Goal: Task Accomplishment & Management: Manage account settings

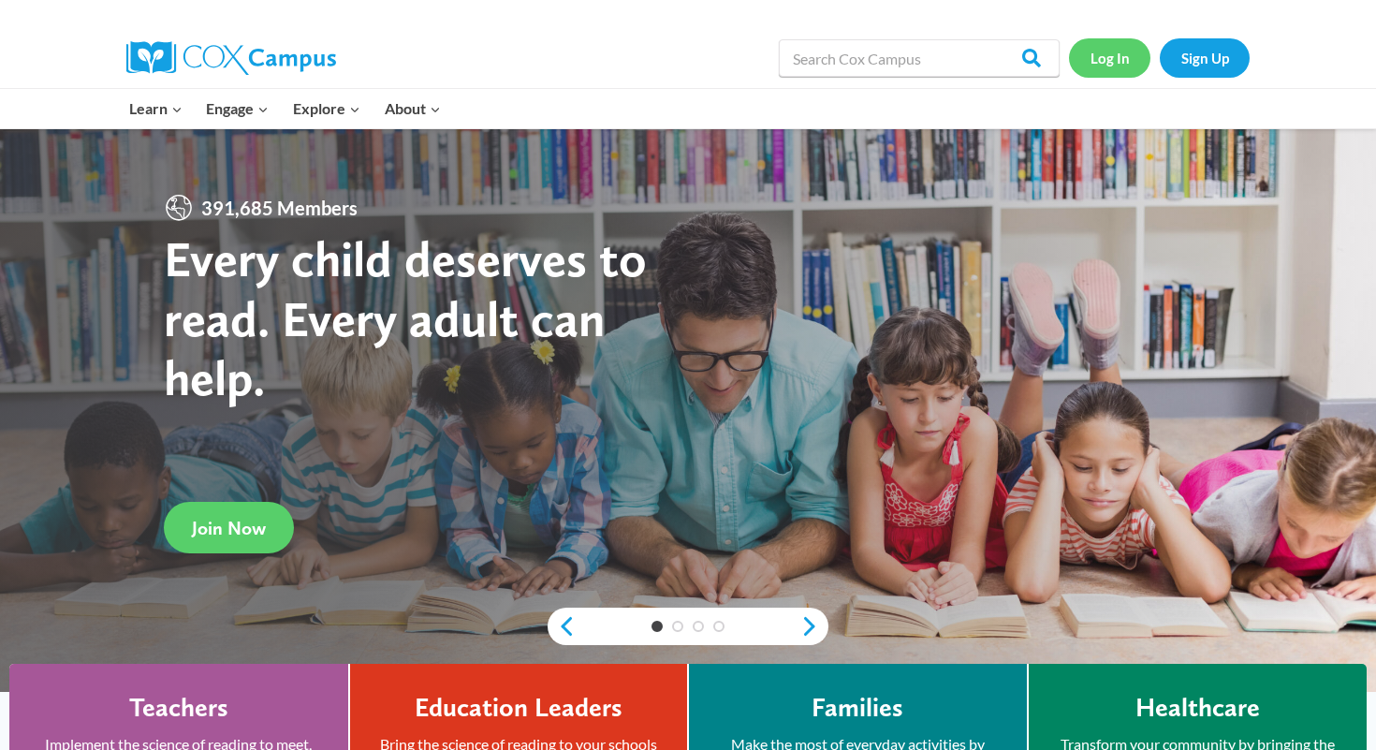
click at [1104, 64] on link "Log In" at bounding box center [1109, 57] width 81 height 38
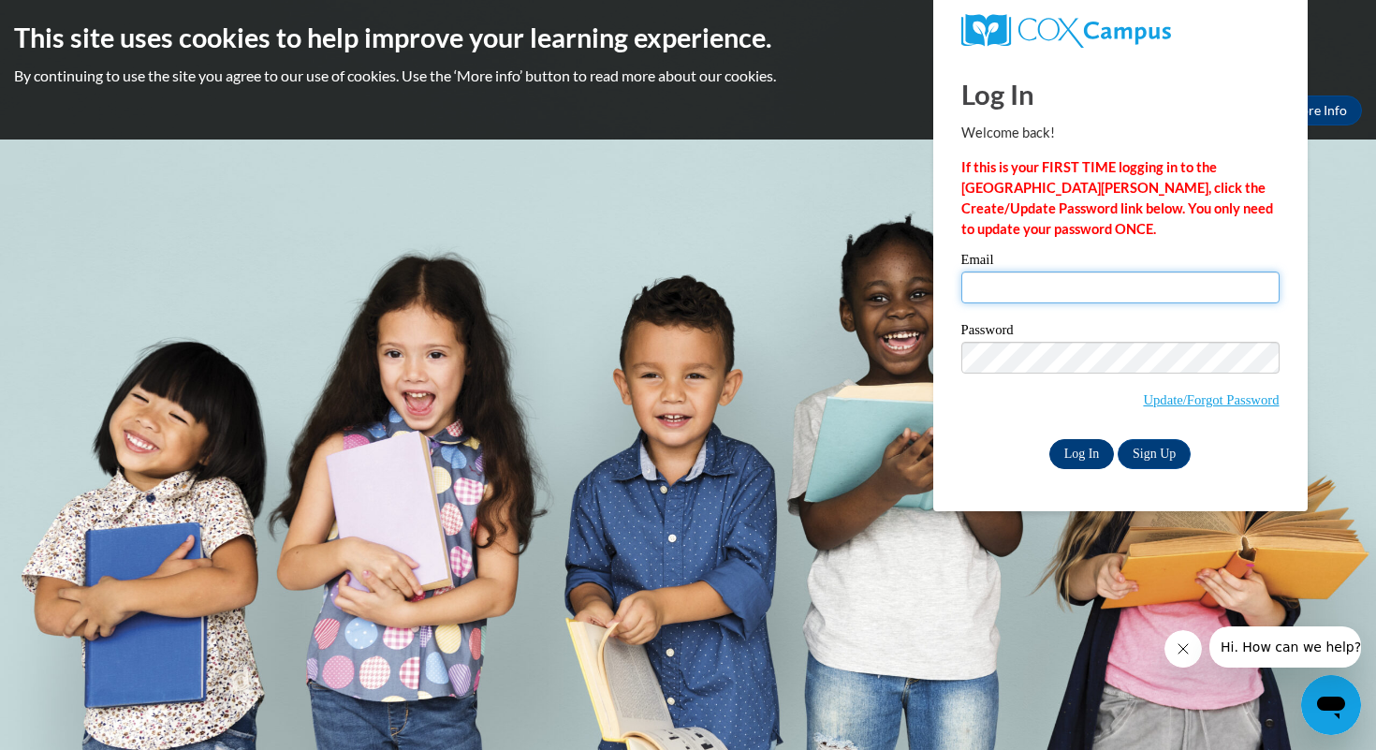
type input "khock@mtsd.k12.wi.us"
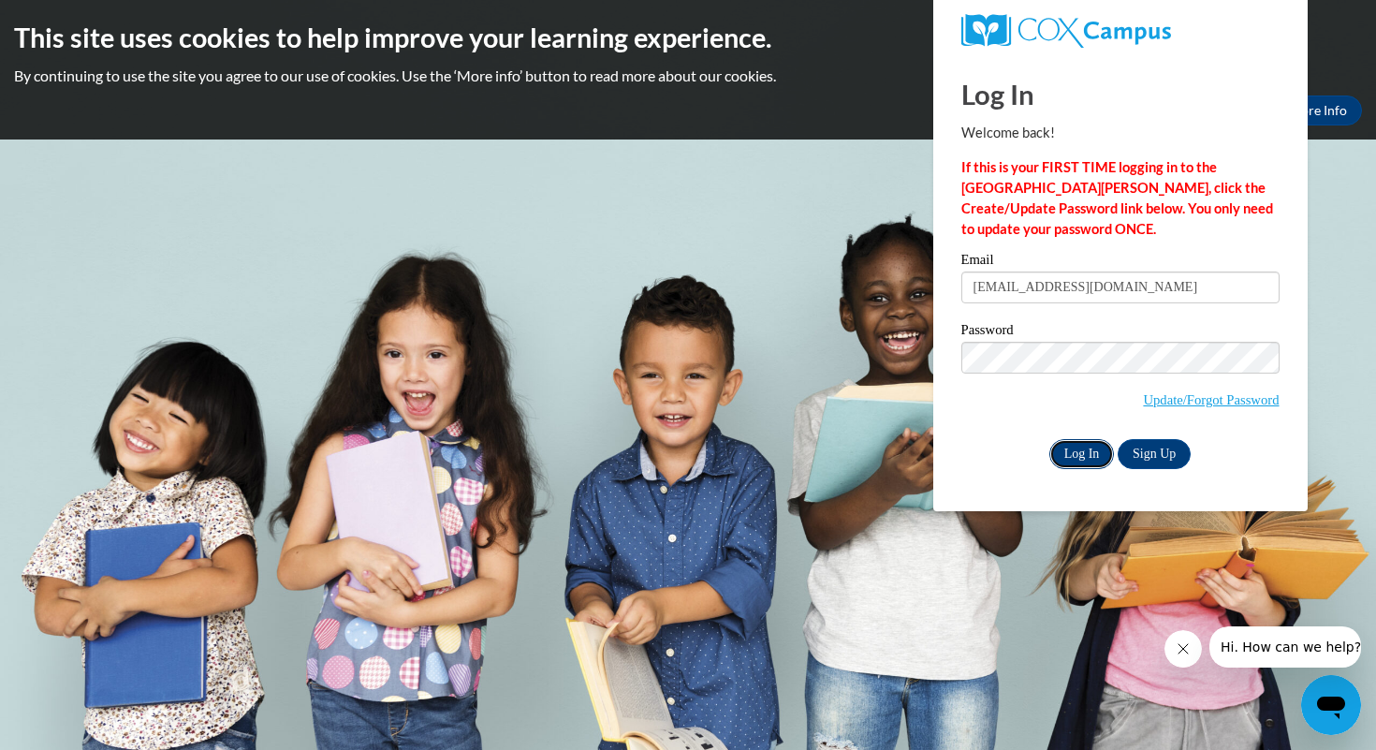
click at [1080, 459] on input "Log In" at bounding box center [1082, 454] width 66 height 30
